Goal: Task Accomplishment & Management: Use online tool/utility

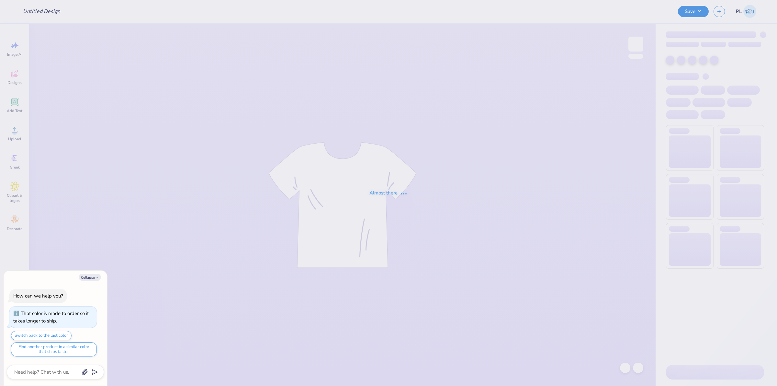
type input "Gator Merch Short"
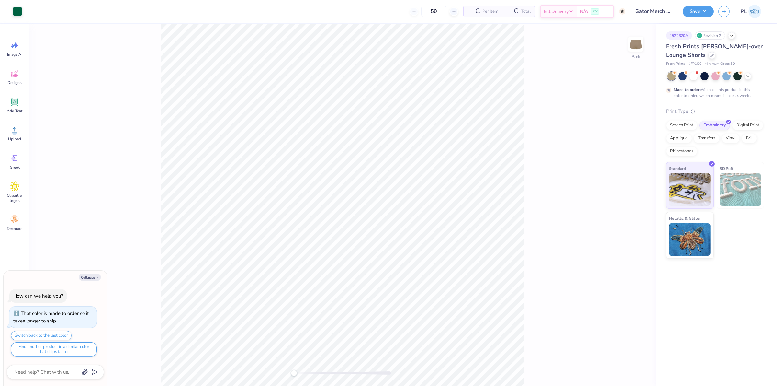
type textarea "x"
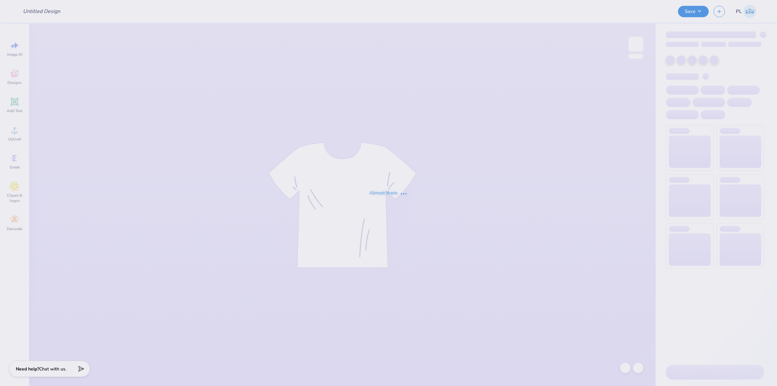
type input "Ophia Crew Neck"
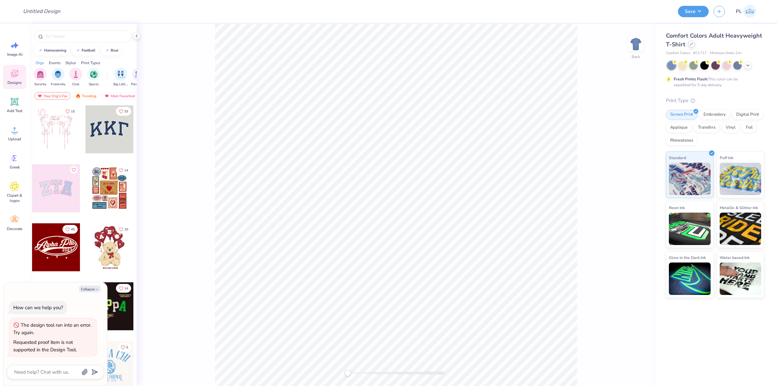
click at [693, 44] on div at bounding box center [691, 43] width 7 height 7
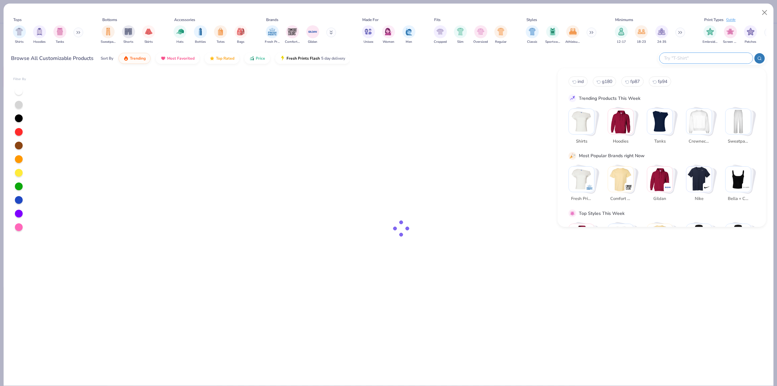
click at [734, 55] on input "text" at bounding box center [706, 57] width 85 height 7
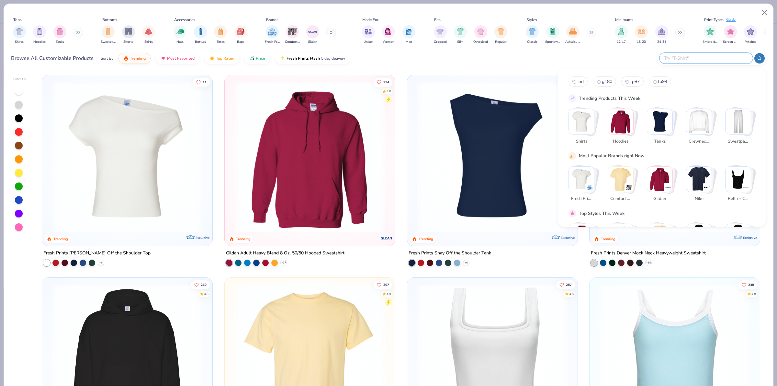
type textarea "x"
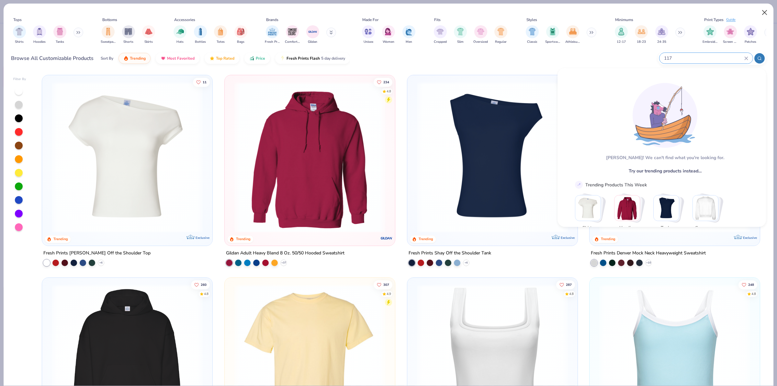
type input "117"
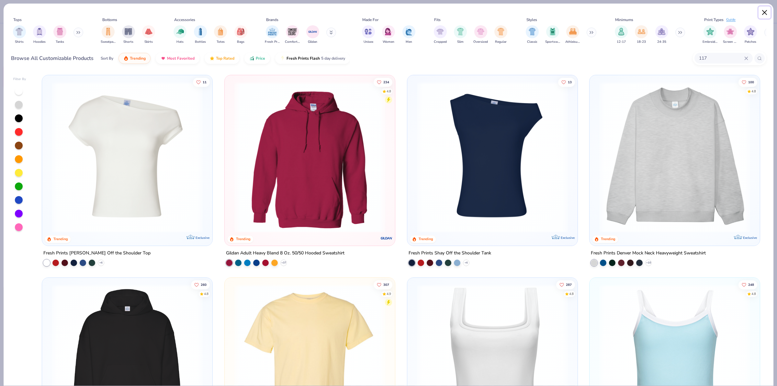
click at [765, 10] on button "Close" at bounding box center [765, 12] width 12 height 12
type textarea "x"
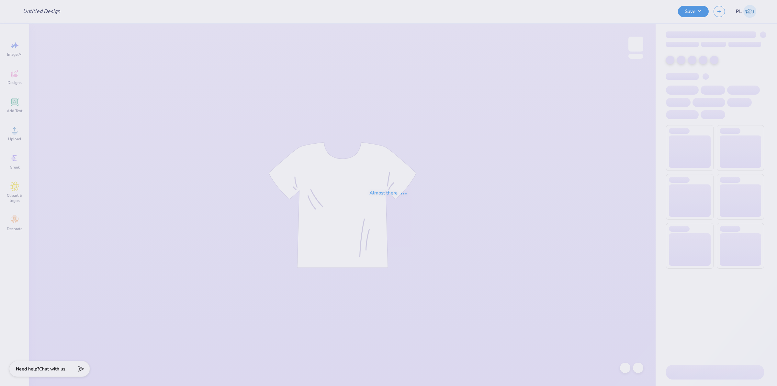
type input "DZ Q-Zips"
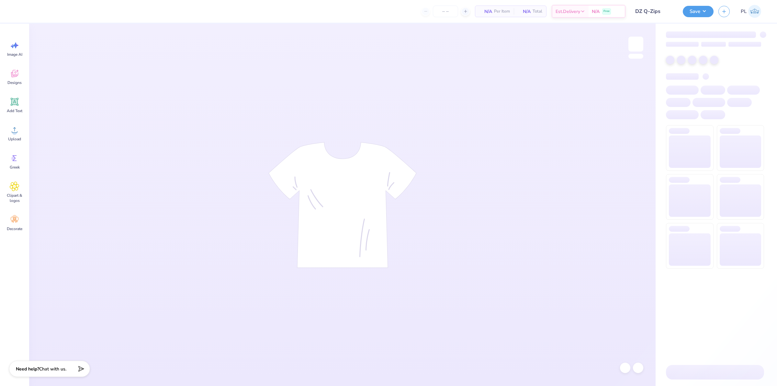
type input "24"
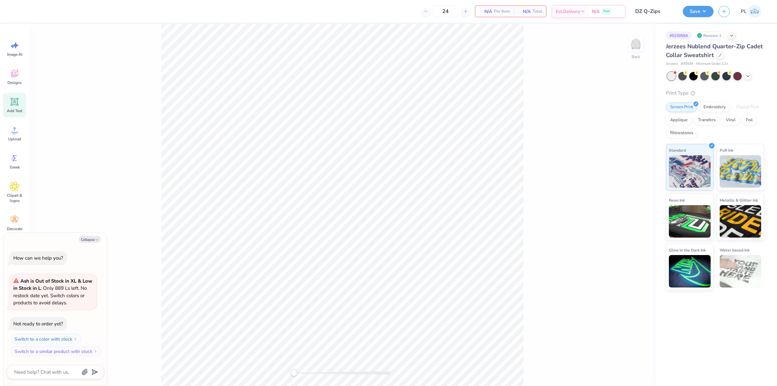
click at [14, 107] on div "Add Text" at bounding box center [14, 105] width 23 height 24
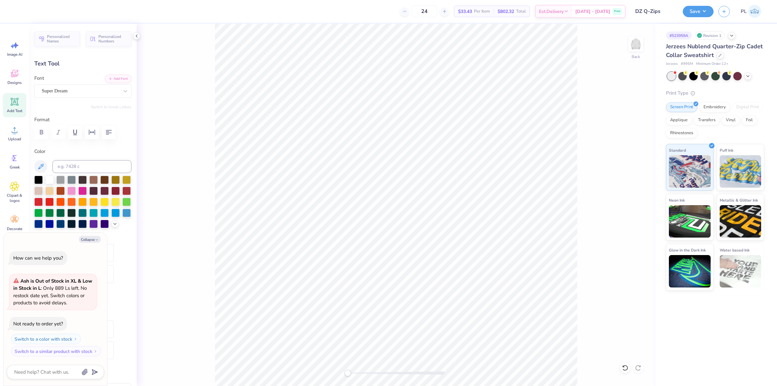
type textarea "x"
